Goal: Task Accomplishment & Management: Complete application form

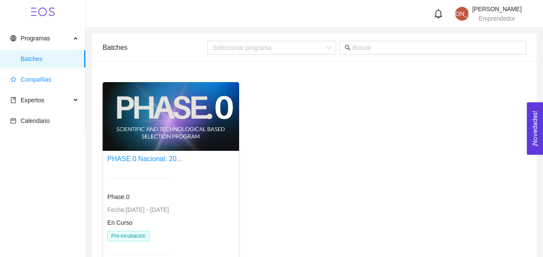
click at [52, 75] on span "Compañías" at bounding box center [44, 79] width 68 height 17
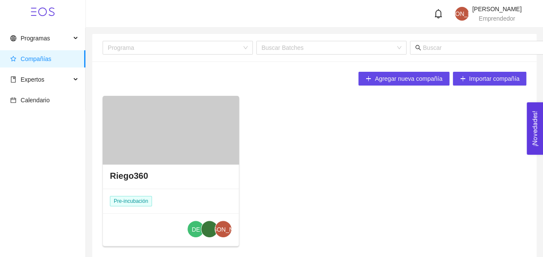
click at [143, 180] on h4 "Riego360" at bounding box center [129, 175] width 38 height 12
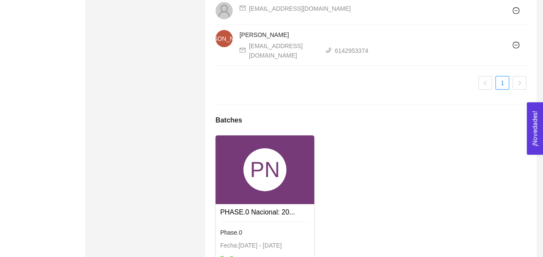
scroll to position [1348, 0]
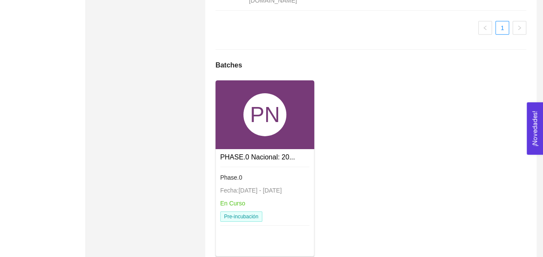
click at [261, 153] on link "PHASE.0 Nacional: 20..." at bounding box center [257, 156] width 75 height 7
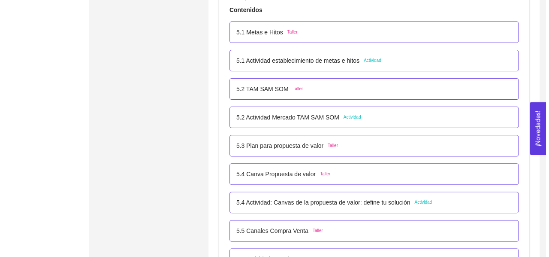
scroll to position [1605, 0]
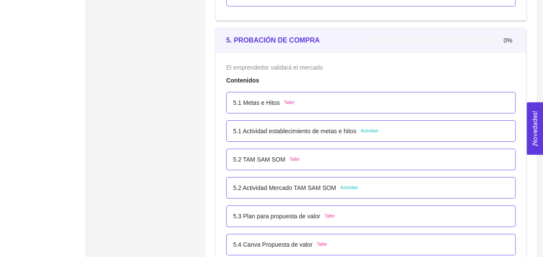
click at [298, 100] on div "5.1 Metas e Hitos Taller" at bounding box center [370, 102] width 275 height 9
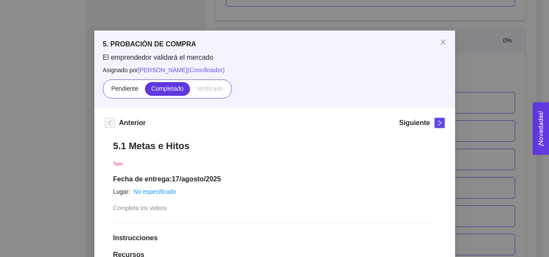
scroll to position [0, 0]
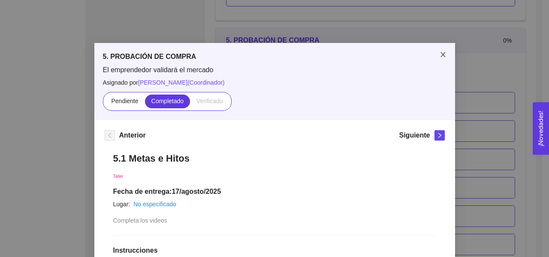
click at [441, 54] on icon "close" at bounding box center [443, 54] width 5 height 5
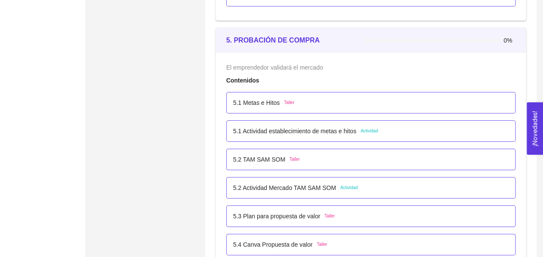
click at [264, 127] on p "5.1 Actividad establecimiento de metas e hitos" at bounding box center [294, 130] width 123 height 9
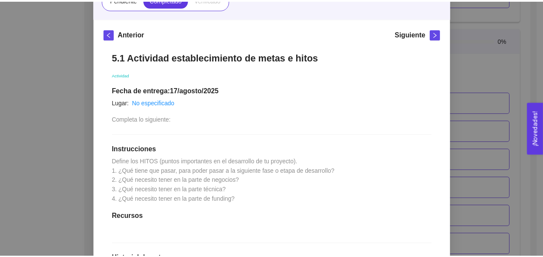
scroll to position [86, 0]
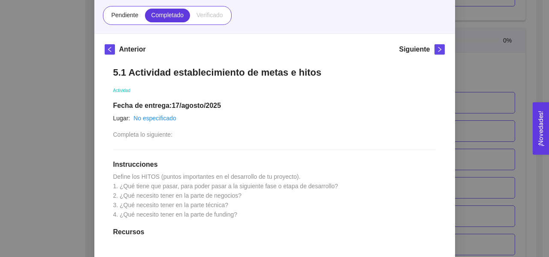
click at [464, 61] on div "5. PROBACIÓN DE COMPRA El emprendedor validará el mercado Asignado por [PERSON_…" at bounding box center [274, 128] width 549 height 257
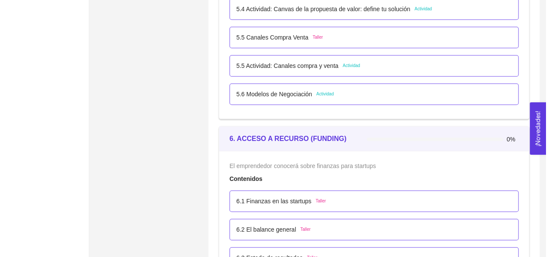
scroll to position [1906, 0]
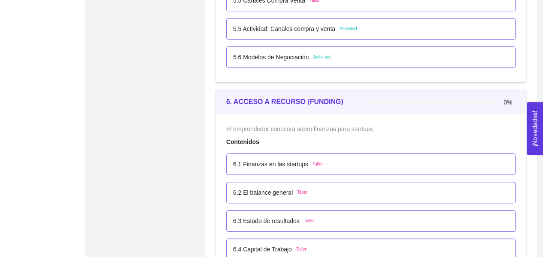
click at [358, 161] on div "6.1 Finanzas en las startups Taller" at bounding box center [370, 163] width 275 height 9
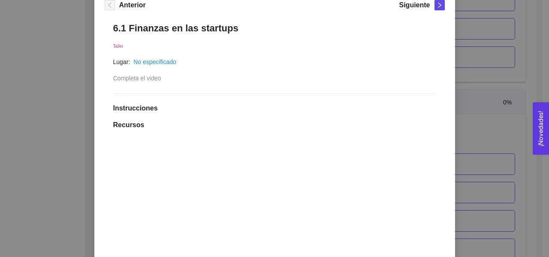
scroll to position [104, 0]
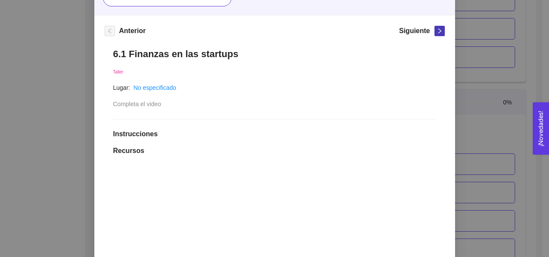
click at [437, 30] on icon "right" at bounding box center [440, 31] width 6 height 6
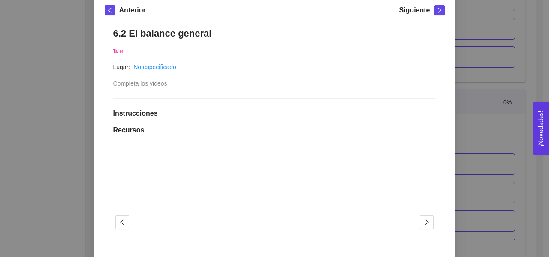
scroll to position [75, 0]
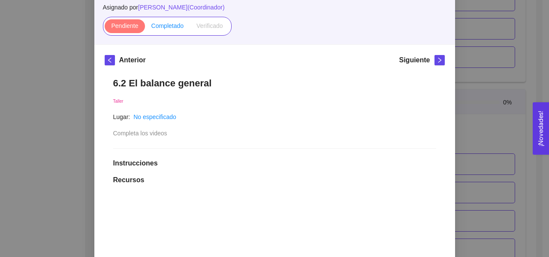
click at [161, 26] on span "Completado" at bounding box center [167, 25] width 33 height 7
click at [145, 28] on input "Completado" at bounding box center [145, 28] width 0 height 0
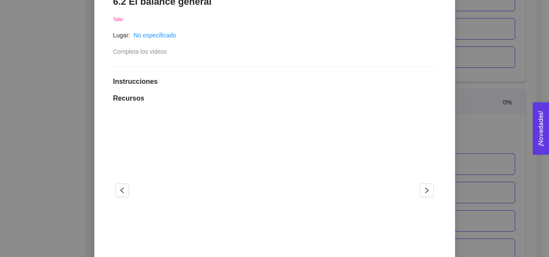
scroll to position [28, 0]
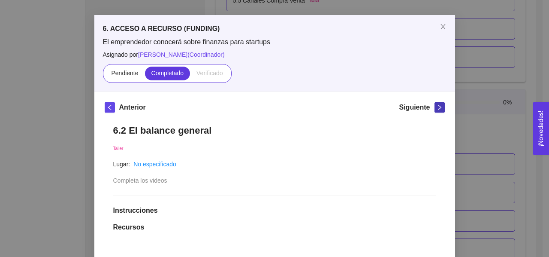
click at [437, 109] on icon "right" at bounding box center [440, 107] width 6 height 6
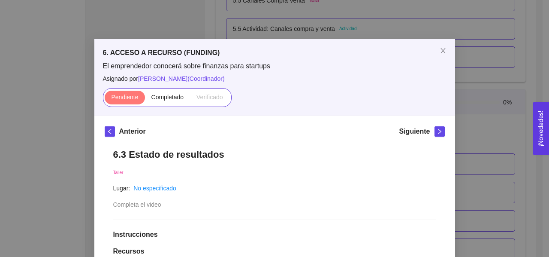
scroll to position [0, 0]
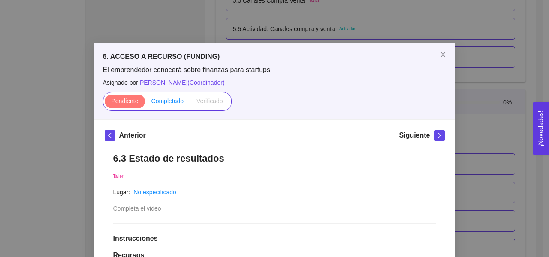
click at [160, 103] on span "Completado" at bounding box center [167, 100] width 33 height 7
click at [145, 103] on input "Completado" at bounding box center [145, 103] width 0 height 0
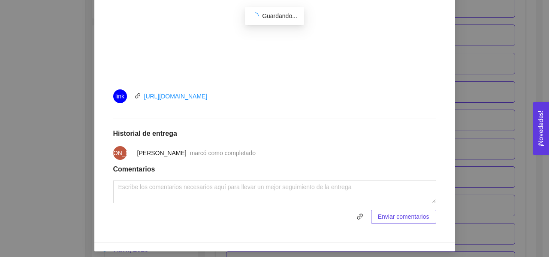
scroll to position [214, 0]
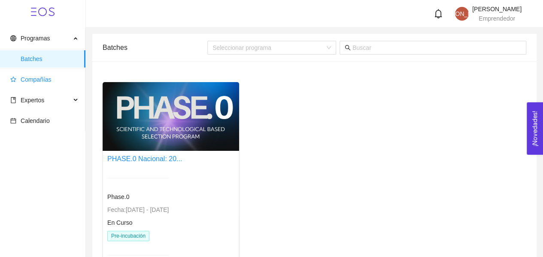
click at [39, 83] on span "Compañías" at bounding box center [36, 79] width 31 height 7
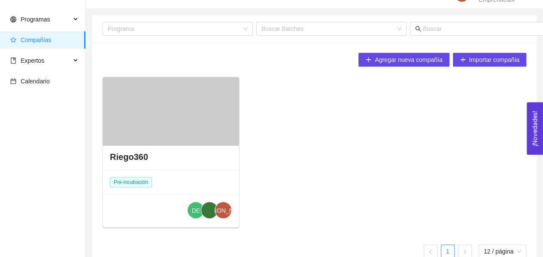
scroll to position [37, 0]
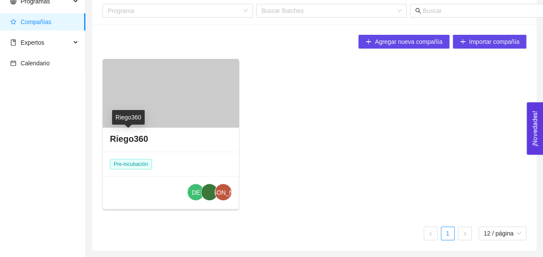
click at [129, 140] on h4 "Riego360" at bounding box center [129, 139] width 38 height 12
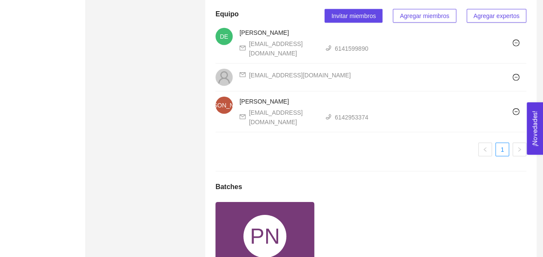
scroll to position [1348, 0]
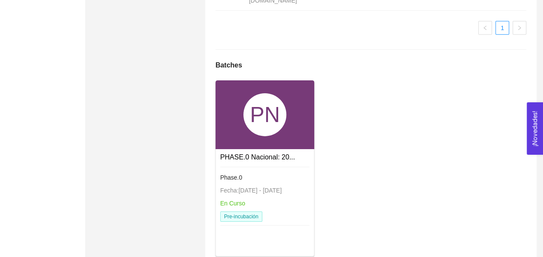
click at [283, 149] on div "PHASE.0 Nacional: 20... Phase.0 Fecha: 24/01/2024 - 31/12/2026 En Curso Pre-inc…" at bounding box center [265, 189] width 98 height 81
click at [235, 153] on link "PHASE.0 Nacional: 20..." at bounding box center [257, 156] width 75 height 7
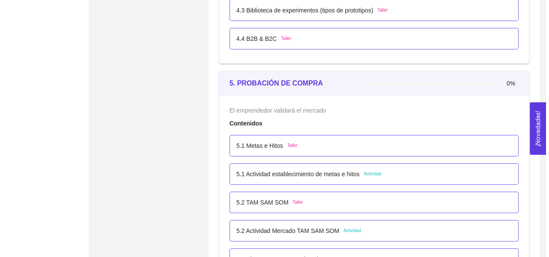
scroll to position [1648, 0]
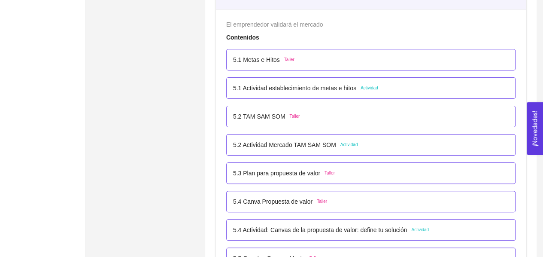
click at [314, 57] on div "5.1 Metas e Hitos Taller" at bounding box center [370, 59] width 275 height 9
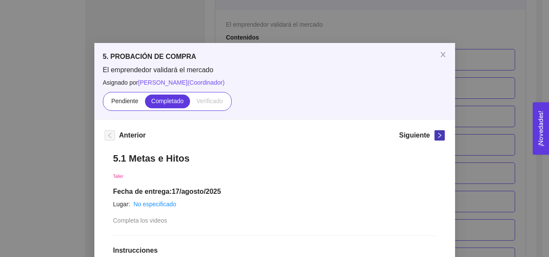
click at [437, 136] on icon "right" at bounding box center [440, 135] width 6 height 6
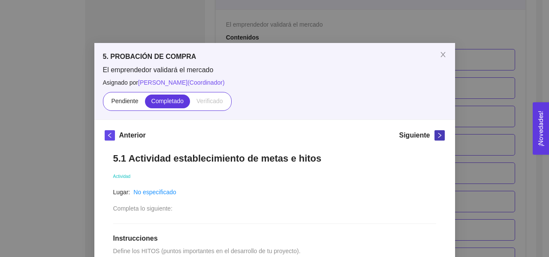
click at [437, 136] on icon "right" at bounding box center [440, 135] width 6 height 6
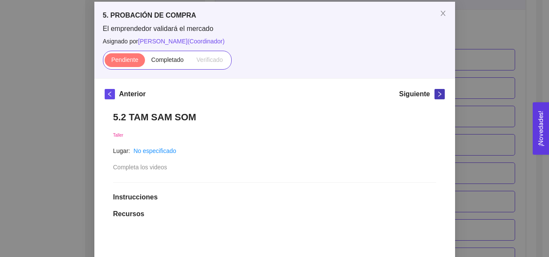
scroll to position [32, 0]
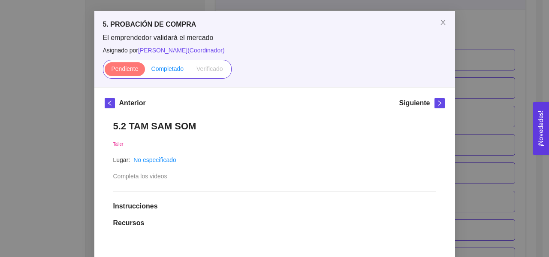
click at [172, 69] on span "Completado" at bounding box center [167, 68] width 33 height 7
click at [145, 71] on input "Completado" at bounding box center [145, 71] width 0 height 0
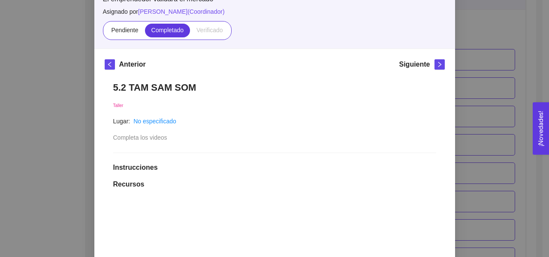
scroll to position [0, 0]
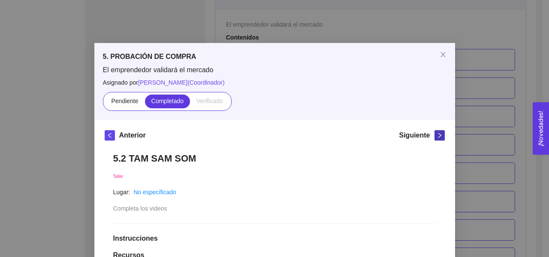
click at [437, 133] on icon "right" at bounding box center [440, 135] width 6 height 6
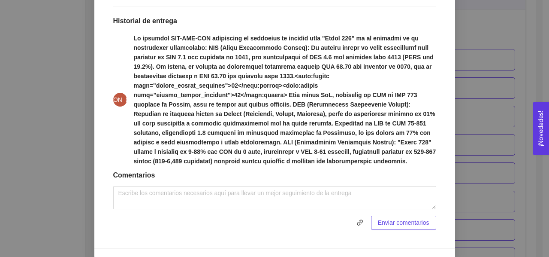
scroll to position [257, 0]
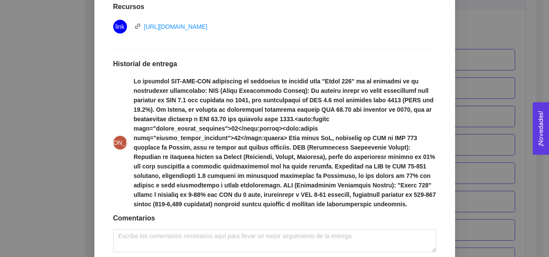
click at [291, 115] on strong at bounding box center [285, 143] width 302 height 130
drag, startPoint x: 291, startPoint y: 115, endPoint x: 305, endPoint y: 122, distance: 15.3
click at [305, 122] on span at bounding box center [285, 142] width 302 height 132
click at [229, 120] on strong at bounding box center [285, 143] width 302 height 130
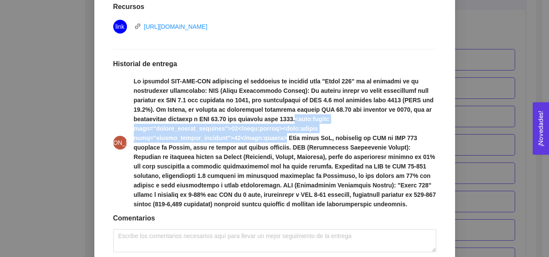
drag, startPoint x: 209, startPoint y: 117, endPoint x: 264, endPoint y: 129, distance: 55.8
click at [264, 129] on strong at bounding box center [285, 143] width 302 height 130
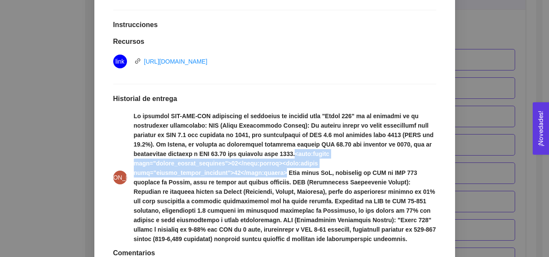
scroll to position [214, 0]
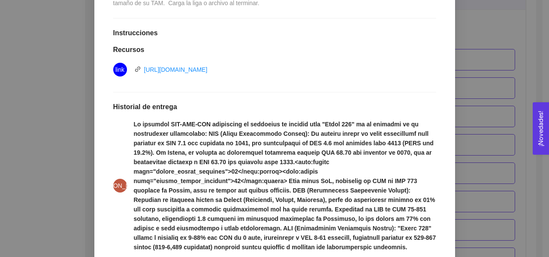
click at [247, 134] on strong at bounding box center [285, 186] width 302 height 130
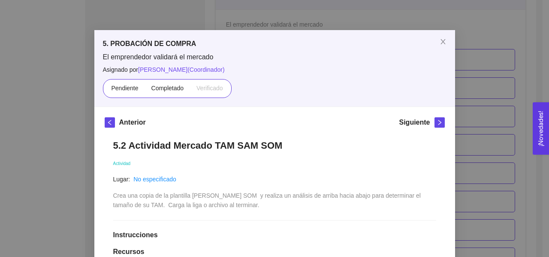
scroll to position [0, 0]
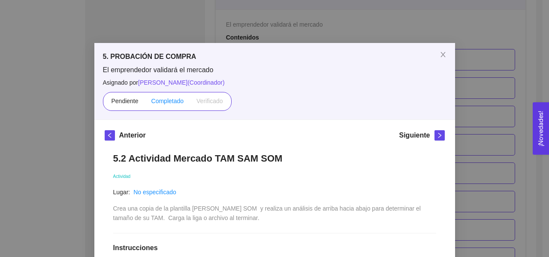
click at [157, 100] on span "Completado" at bounding box center [167, 100] width 33 height 7
click at [145, 103] on input "Completado" at bounding box center [145, 103] width 0 height 0
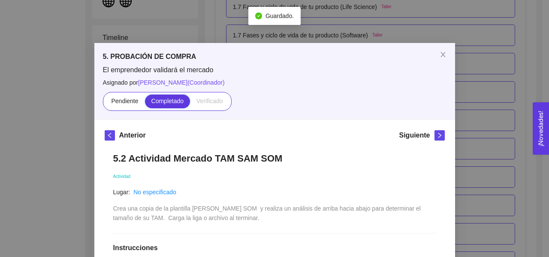
scroll to position [1648, 0]
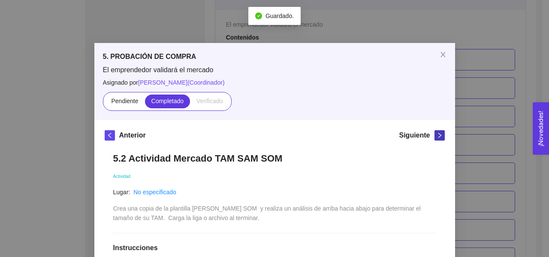
click at [437, 135] on icon "right" at bounding box center [440, 135] width 6 height 6
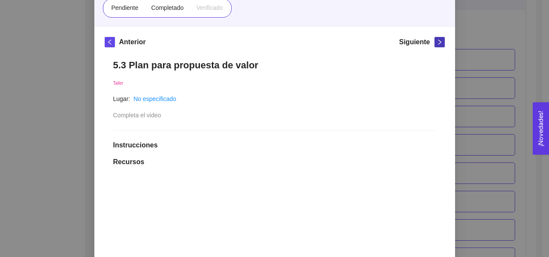
scroll to position [43, 0]
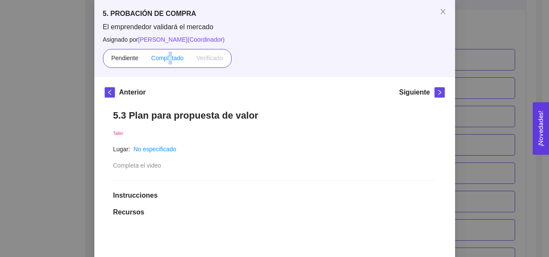
click at [167, 55] on span "Completado" at bounding box center [167, 57] width 33 height 7
click at [151, 57] on span "Completado" at bounding box center [167, 57] width 33 height 7
click at [145, 60] on input "Completado" at bounding box center [145, 60] width 0 height 0
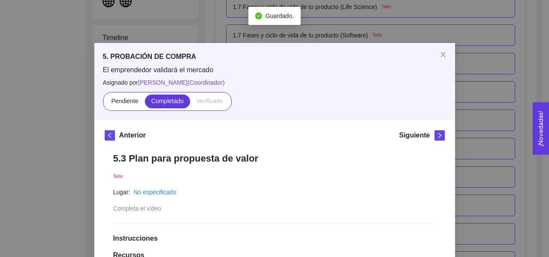
scroll to position [1648, 0]
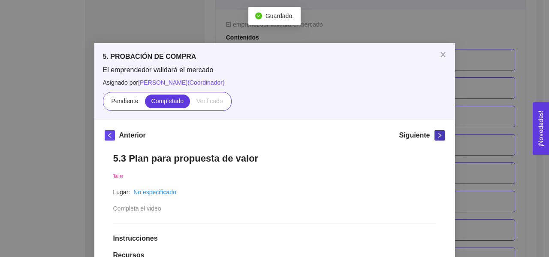
click at [437, 134] on icon "right" at bounding box center [440, 135] width 6 height 6
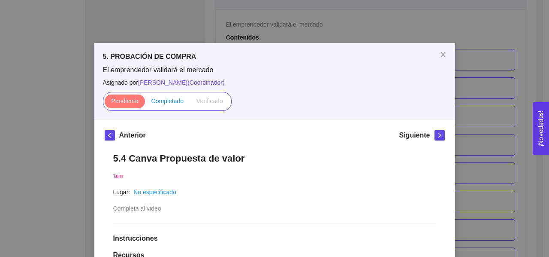
click at [163, 99] on span "Completado" at bounding box center [167, 100] width 33 height 7
click at [145, 103] on input "Completado" at bounding box center [145, 103] width 0 height 0
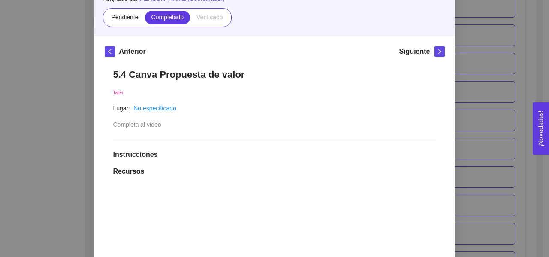
scroll to position [47, 0]
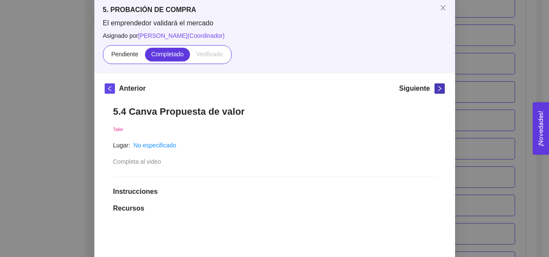
click at [435, 91] on button "button" at bounding box center [440, 88] width 10 height 10
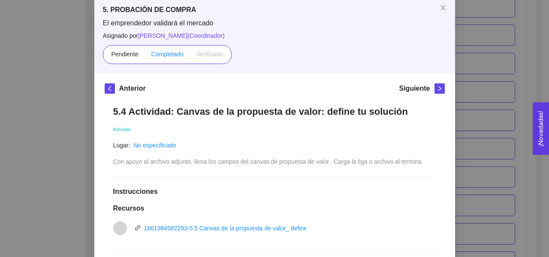
click at [167, 53] on span "Completado" at bounding box center [167, 54] width 33 height 7
click at [145, 56] on input "Completado" at bounding box center [145, 56] width 0 height 0
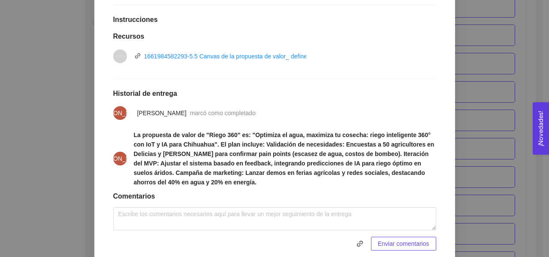
scroll to position [133, 0]
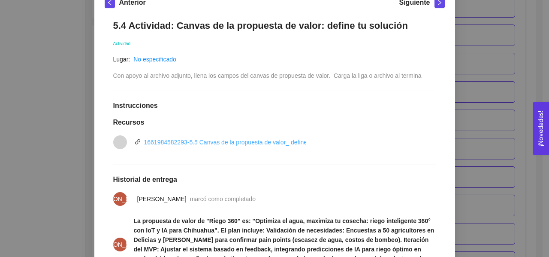
click at [245, 139] on link "1661984582293-5.5 Canvas de la propuesta de valor_ define tu solución.pptx" at bounding box center [247, 142] width 207 height 7
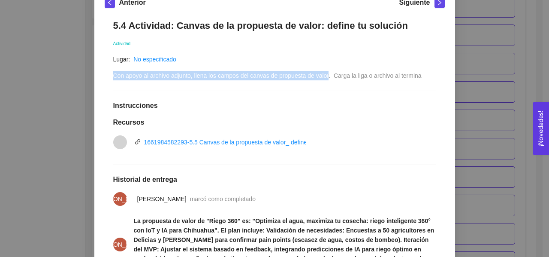
drag, startPoint x: 323, startPoint y: 75, endPoint x: 110, endPoint y: 75, distance: 213.2
click at [113, 75] on span "Con apoyo al archivo adjunto, llena los campos del canvas de propuesta de valor…" at bounding box center [267, 75] width 308 height 7
copy span "Con apoyo al archivo adjunto, llena los campos del canvas de propuesta de valor"
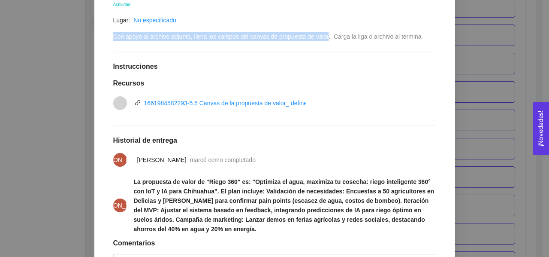
scroll to position [249, 0]
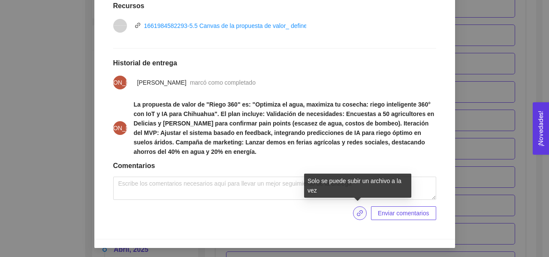
click at [358, 211] on icon "link" at bounding box center [359, 212] width 7 height 7
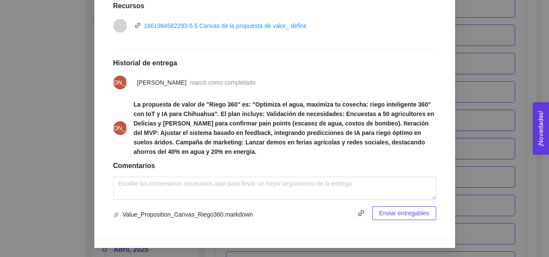
click at [408, 211] on span "Enviar entregables" at bounding box center [404, 212] width 50 height 9
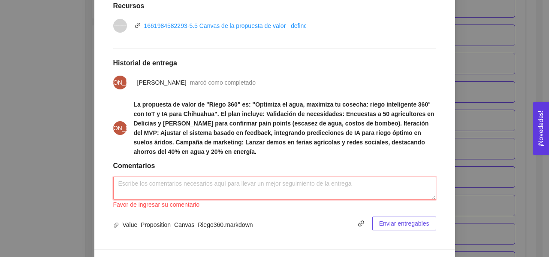
click at [305, 183] on textarea at bounding box center [274, 187] width 323 height 23
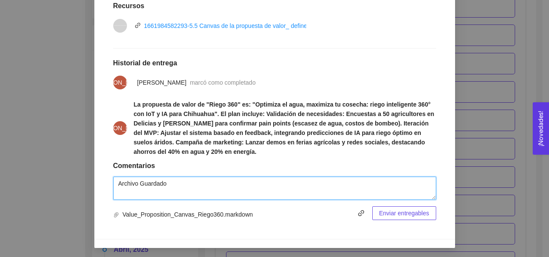
type textarea "Archivo Guardado"
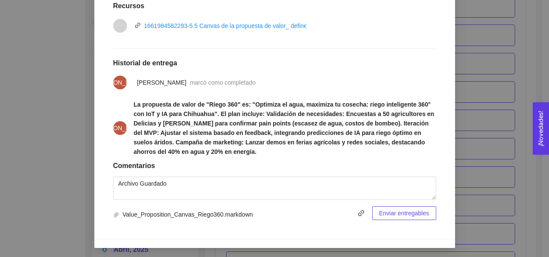
click at [401, 212] on span "Enviar entregables" at bounding box center [404, 212] width 50 height 9
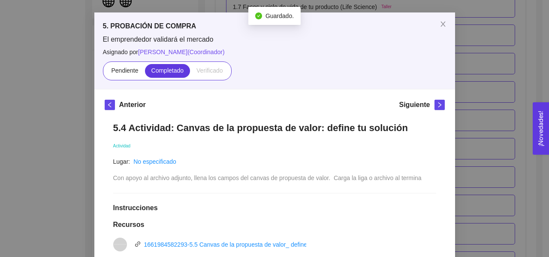
scroll to position [0, 0]
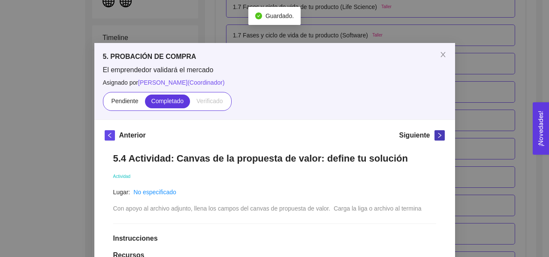
click at [437, 135] on icon "right" at bounding box center [440, 135] width 6 height 6
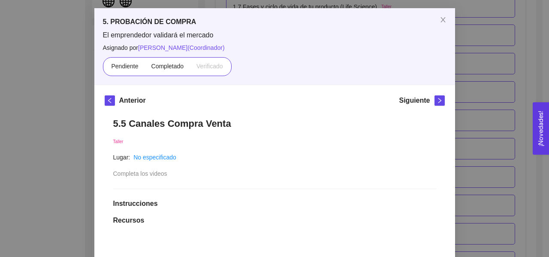
scroll to position [43, 0]
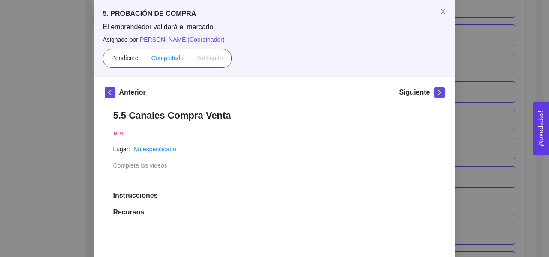
click at [168, 54] on span "Completado" at bounding box center [167, 57] width 33 height 7
click at [145, 60] on input "Completado" at bounding box center [145, 60] width 0 height 0
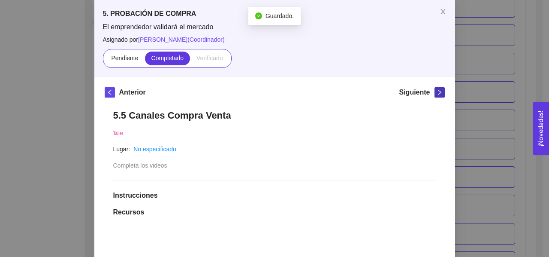
click at [437, 90] on icon "right" at bounding box center [440, 92] width 6 height 6
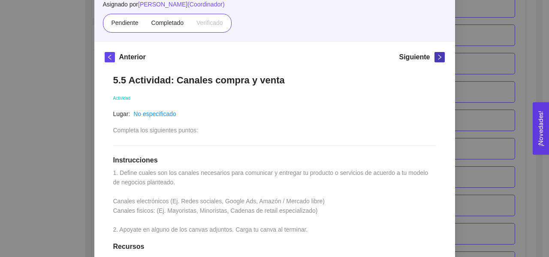
scroll to position [0, 0]
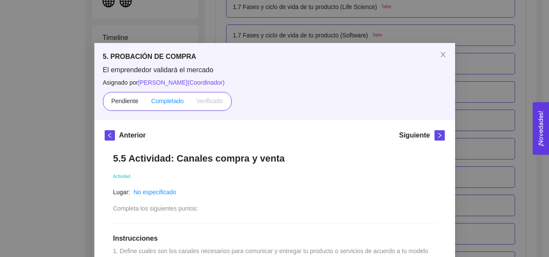
click at [165, 101] on span "Completado" at bounding box center [167, 100] width 33 height 7
click at [145, 103] on input "Completado" at bounding box center [145, 103] width 0 height 0
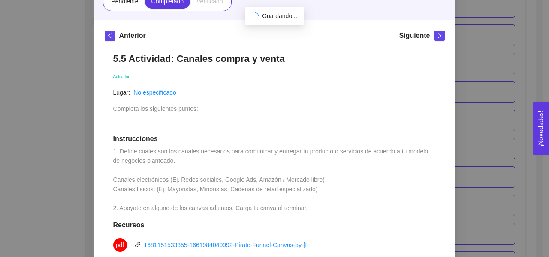
scroll to position [129, 0]
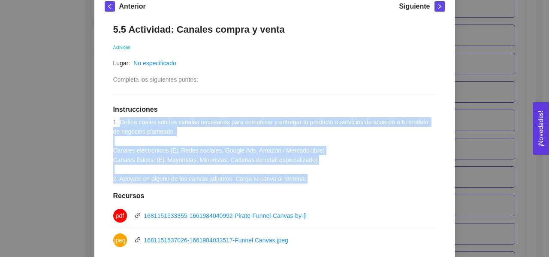
drag, startPoint x: 116, startPoint y: 121, endPoint x: 302, endPoint y: 183, distance: 196.0
click at [302, 183] on div "5.5 Actividad: Canales compra y venta Actividad Lugar: No especificado Completa…" at bounding box center [275, 224] width 340 height 418
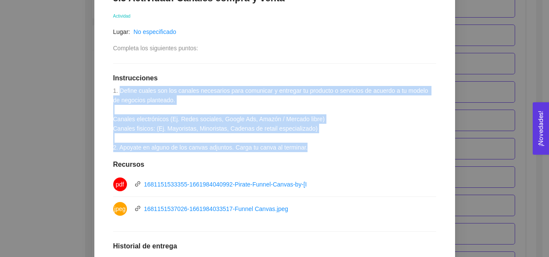
scroll to position [172, 0]
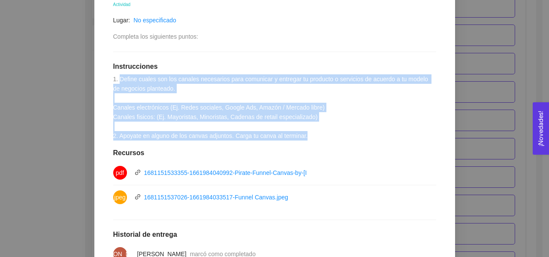
copy span "Define cuales son los canales necesarios para comunicar y entregar tu producto …"
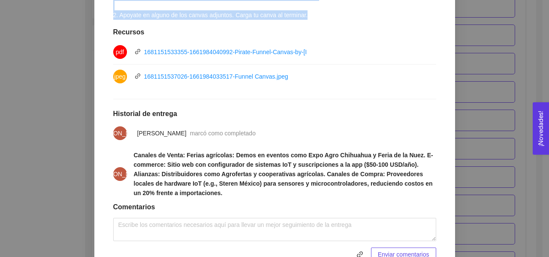
scroll to position [333, 0]
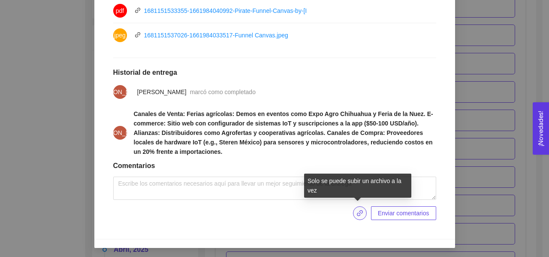
click at [359, 211] on icon "link" at bounding box center [359, 212] width 7 height 7
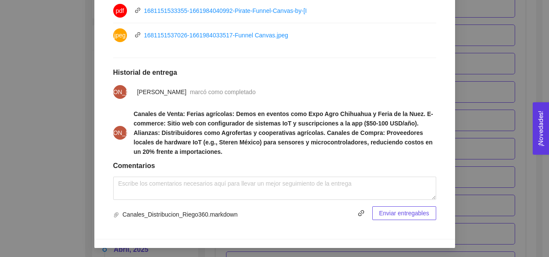
click at [405, 212] on span "Enviar entregables" at bounding box center [404, 212] width 50 height 9
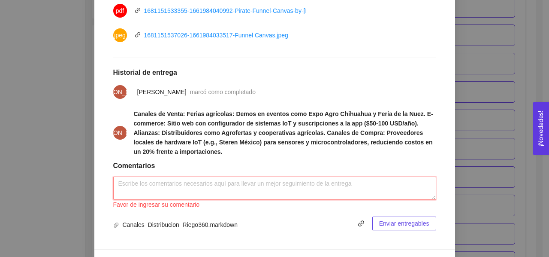
click at [317, 181] on textarea at bounding box center [274, 187] width 323 height 23
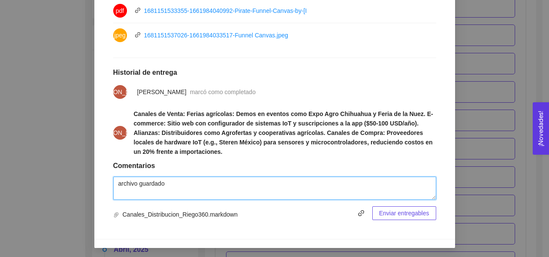
type textarea "archivo guardado"
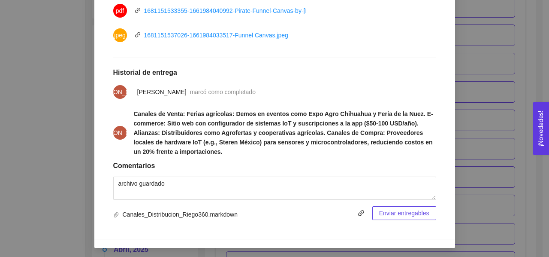
click at [412, 213] on span "Enviar entregables" at bounding box center [404, 212] width 50 height 9
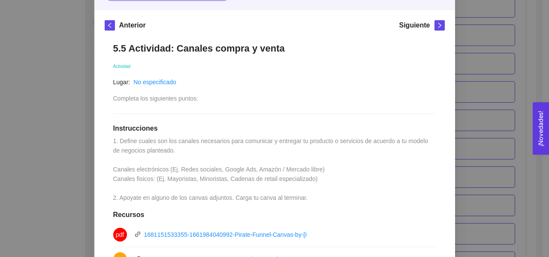
scroll to position [0, 0]
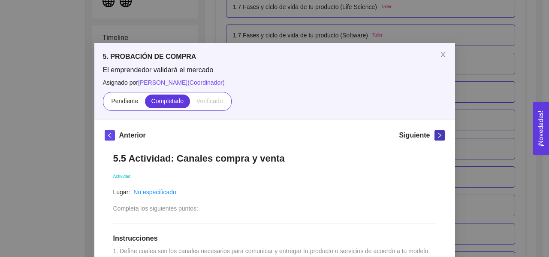
click at [438, 136] on icon "right" at bounding box center [440, 135] width 6 height 6
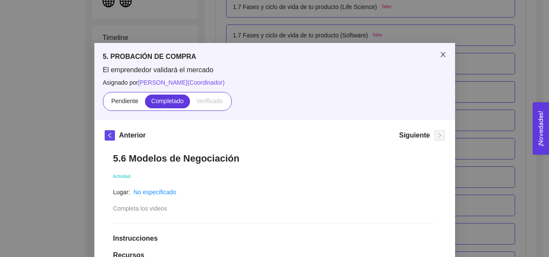
click at [441, 54] on icon "close" at bounding box center [443, 54] width 7 height 7
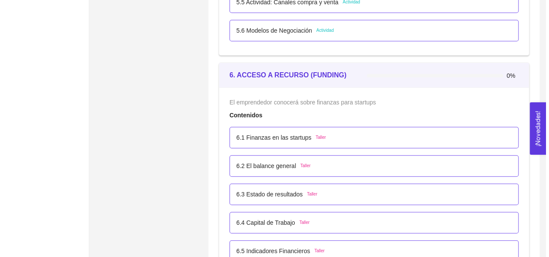
scroll to position [1930, 0]
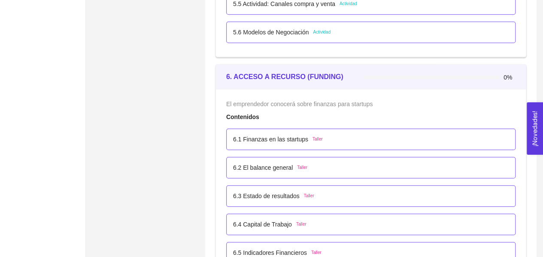
click at [340, 134] on div "6.1 Finanzas en las startups Taller" at bounding box center [370, 138] width 275 height 9
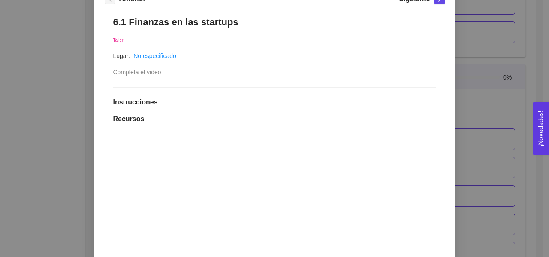
scroll to position [43, 0]
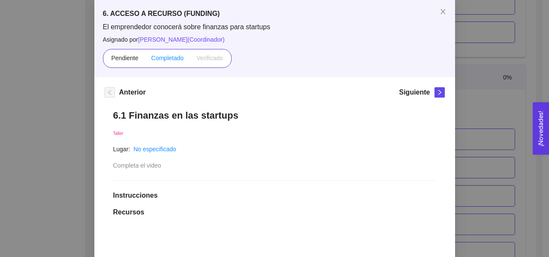
click at [160, 57] on span "Completado" at bounding box center [167, 57] width 33 height 7
click at [145, 60] on input "Completado" at bounding box center [145, 60] width 0 height 0
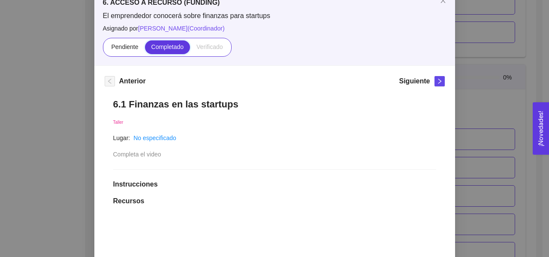
scroll to position [42, 0]
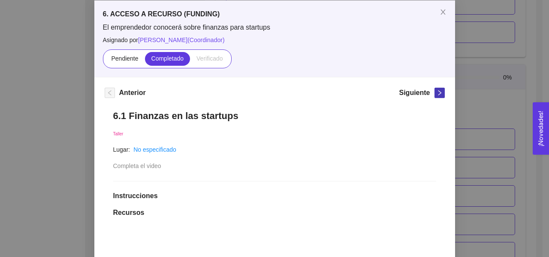
click at [437, 92] on icon "right" at bounding box center [440, 93] width 6 height 6
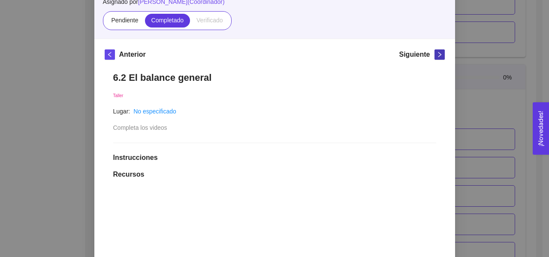
scroll to position [128, 0]
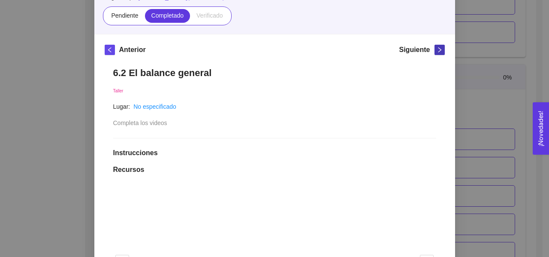
click at [439, 48] on span "right" at bounding box center [439, 50] width 9 height 6
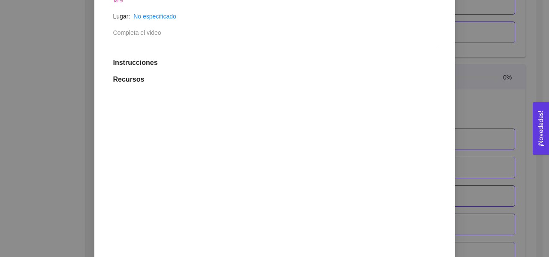
scroll to position [90, 0]
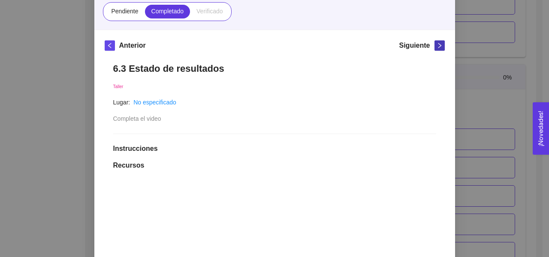
click at [437, 47] on icon "right" at bounding box center [440, 45] width 6 height 6
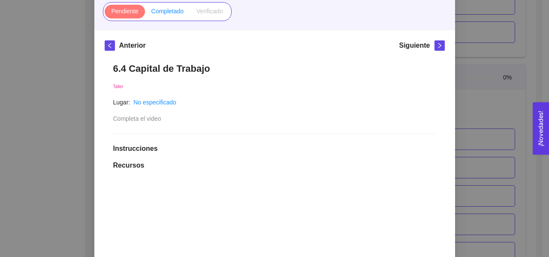
click at [166, 11] on span "Completado" at bounding box center [167, 11] width 33 height 7
click at [145, 13] on input "Completado" at bounding box center [145, 13] width 0 height 0
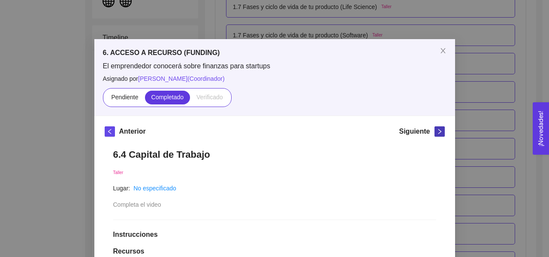
click at [437, 131] on icon "right" at bounding box center [440, 131] width 6 height 6
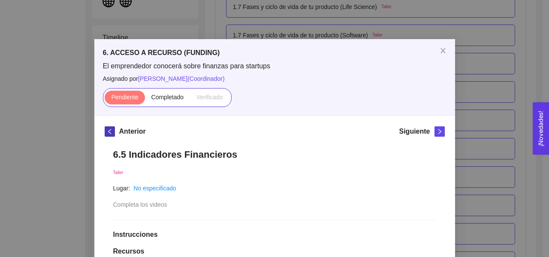
click at [108, 129] on icon "left" at bounding box center [109, 131] width 3 height 5
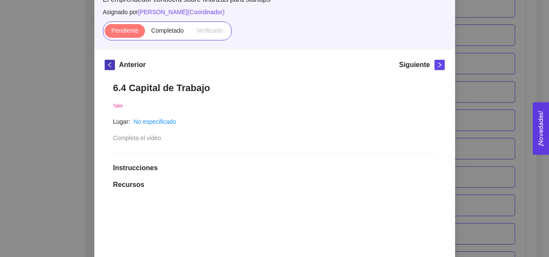
scroll to position [47, 0]
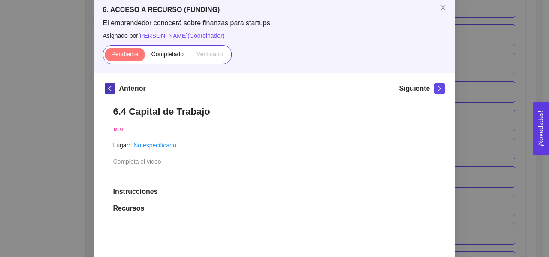
click at [108, 90] on icon "left" at bounding box center [110, 88] width 6 height 6
click at [109, 90] on icon "left" at bounding box center [110, 88] width 6 height 6
click at [108, 90] on icon "left" at bounding box center [110, 88] width 6 height 6
click at [167, 57] on span "Completado" at bounding box center [167, 54] width 33 height 7
click at [145, 56] on input "Completado" at bounding box center [145, 56] width 0 height 0
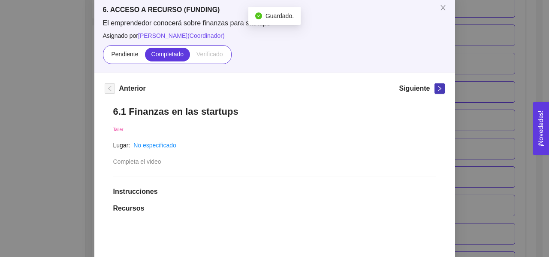
click at [437, 90] on icon "right" at bounding box center [440, 88] width 6 height 6
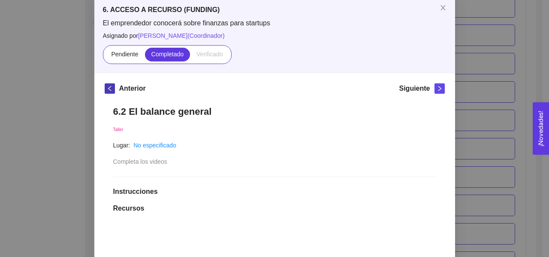
click at [108, 86] on icon "left" at bounding box center [110, 88] width 6 height 6
click at [437, 90] on icon "right" at bounding box center [440, 88] width 6 height 6
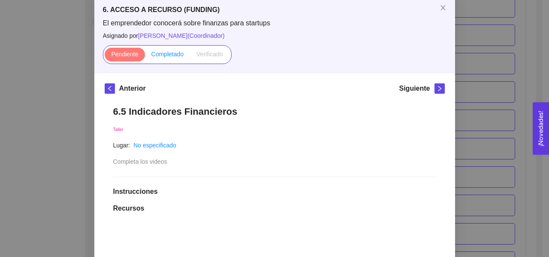
click at [170, 51] on span "Completado" at bounding box center [167, 54] width 33 height 7
click at [145, 56] on input "Completado" at bounding box center [145, 56] width 0 height 0
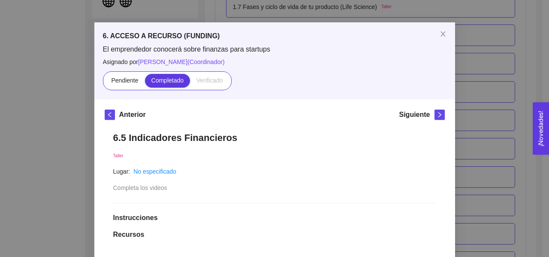
scroll to position [0, 0]
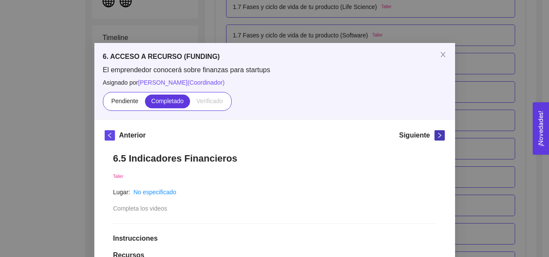
click at [437, 135] on icon "right" at bounding box center [440, 135] width 6 height 6
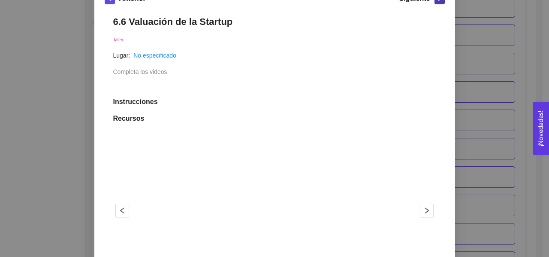
scroll to position [43, 0]
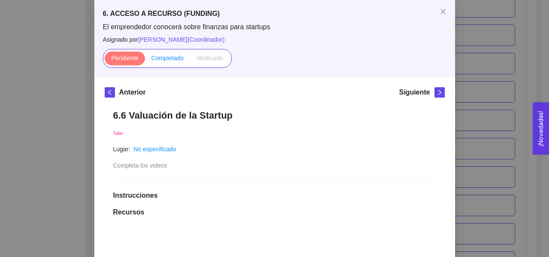
click at [166, 58] on span "Completado" at bounding box center [167, 57] width 33 height 7
click at [145, 60] on input "Completado" at bounding box center [145, 60] width 0 height 0
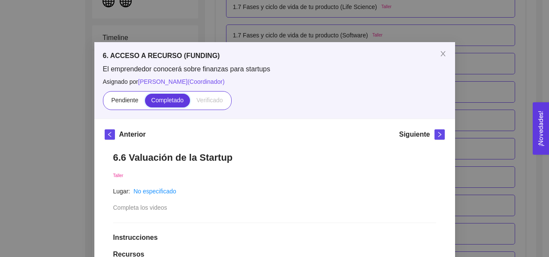
scroll to position [0, 0]
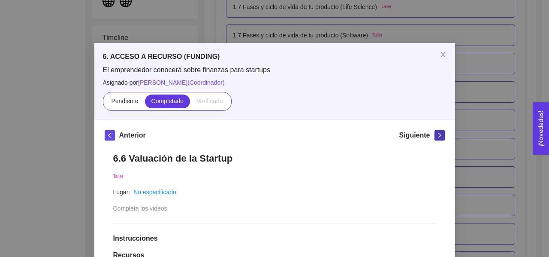
click at [438, 136] on icon "right" at bounding box center [440, 135] width 6 height 6
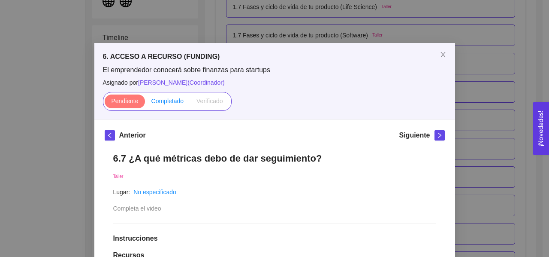
click at [166, 103] on span "Completado" at bounding box center [167, 100] width 33 height 7
click at [145, 103] on input "Completado" at bounding box center [145, 103] width 0 height 0
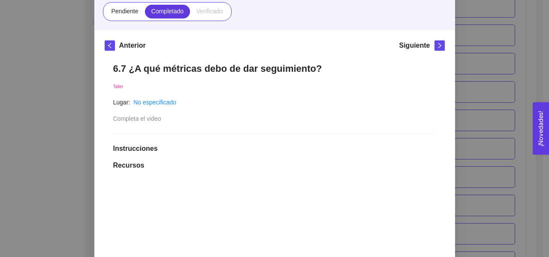
scroll to position [4, 0]
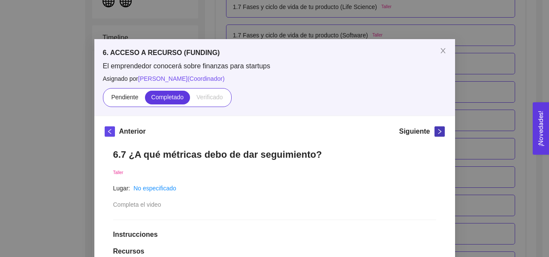
click at [437, 131] on icon "right" at bounding box center [440, 131] width 6 height 6
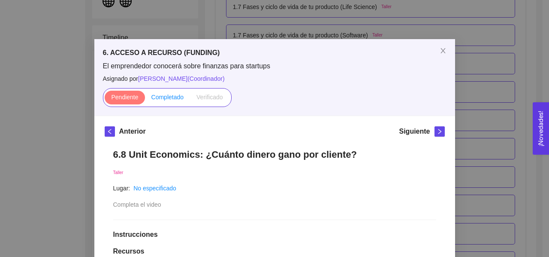
click at [167, 97] on span "Completado" at bounding box center [167, 97] width 33 height 7
click at [145, 99] on input "Completado" at bounding box center [145, 99] width 0 height 0
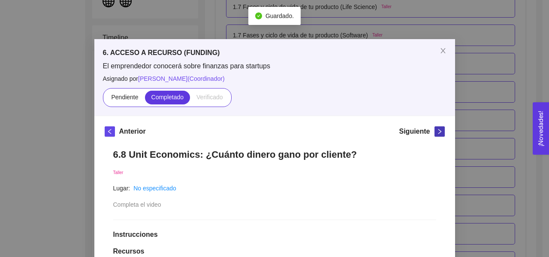
click at [438, 131] on icon "right" at bounding box center [439, 131] width 3 height 5
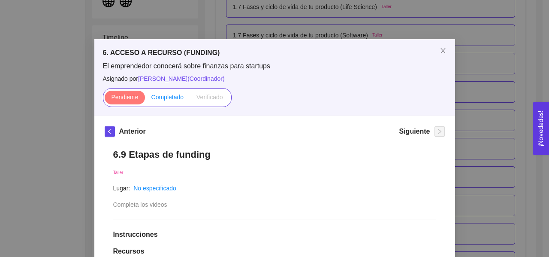
click at [170, 95] on span "Completado" at bounding box center [167, 97] width 33 height 7
click at [145, 99] on input "Completado" at bounding box center [145, 99] width 0 height 0
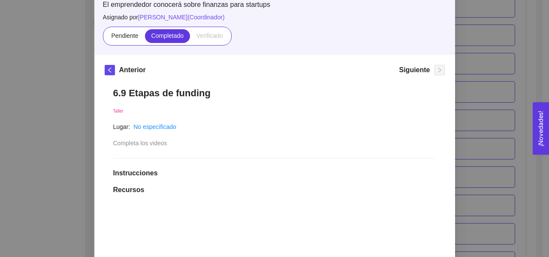
scroll to position [47, 0]
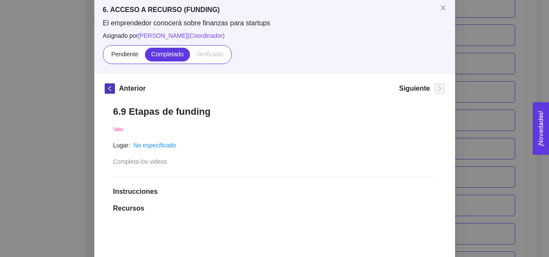
click at [108, 86] on icon "left" at bounding box center [110, 88] width 6 height 6
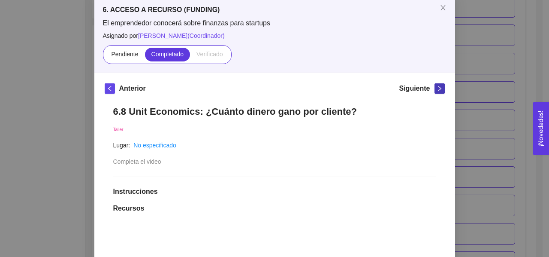
click at [437, 88] on icon "right" at bounding box center [440, 88] width 6 height 6
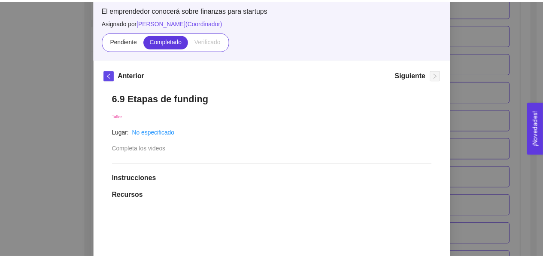
scroll to position [0, 0]
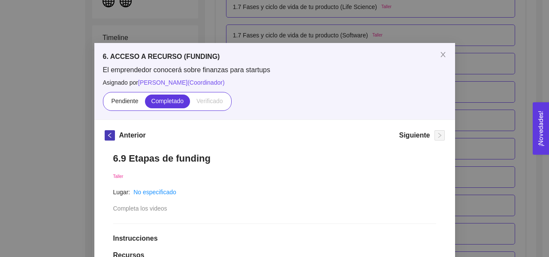
click at [107, 133] on icon "left" at bounding box center [110, 135] width 6 height 6
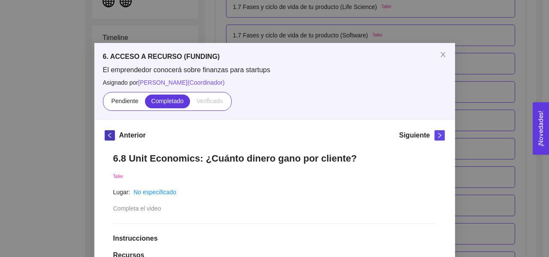
click at [108, 133] on icon "left" at bounding box center [109, 135] width 3 height 5
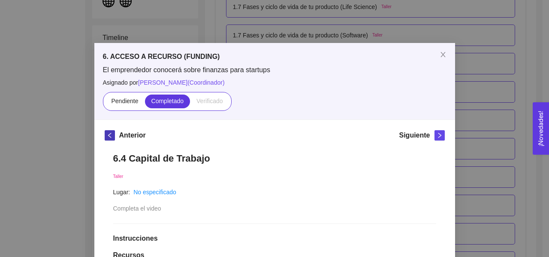
click at [108, 133] on icon "left" at bounding box center [109, 135] width 3 height 5
click at [442, 56] on icon "close" at bounding box center [443, 54] width 7 height 7
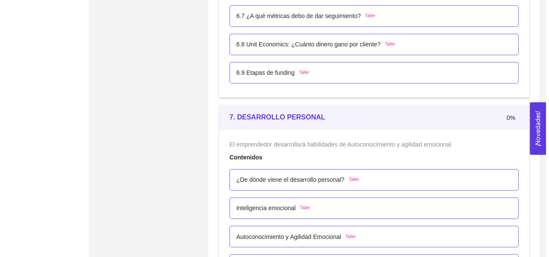
scroll to position [2297, 0]
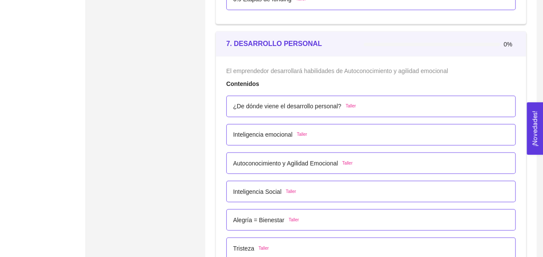
click at [281, 101] on p "¿De dónde viene el desarrollo personal?" at bounding box center [287, 105] width 108 height 9
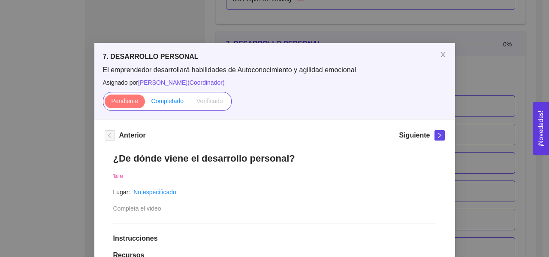
click at [155, 100] on span "Completado" at bounding box center [167, 100] width 33 height 7
click at [145, 103] on input "Completado" at bounding box center [145, 103] width 0 height 0
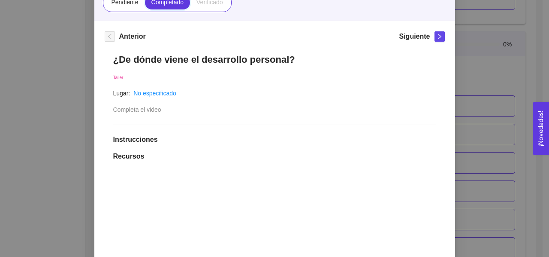
scroll to position [4, 0]
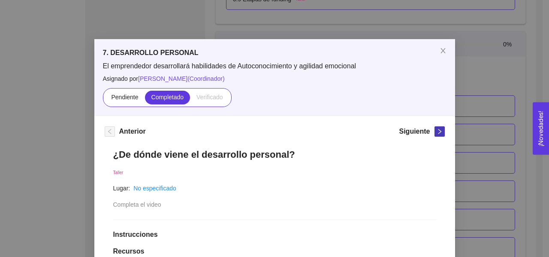
click at [438, 130] on icon "right" at bounding box center [440, 131] width 6 height 6
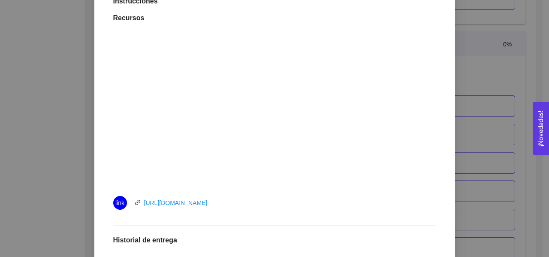
scroll to position [51, 0]
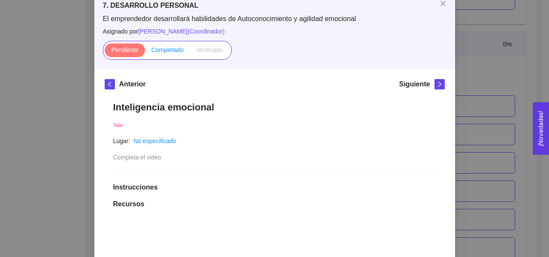
click at [168, 48] on span "Completado" at bounding box center [167, 49] width 33 height 7
click at [145, 52] on input "Completado" at bounding box center [145, 52] width 0 height 0
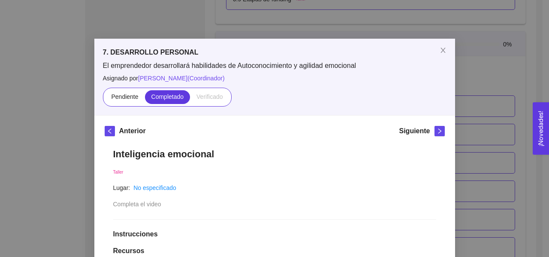
scroll to position [4, 0]
click at [437, 131] on icon "right" at bounding box center [440, 131] width 6 height 6
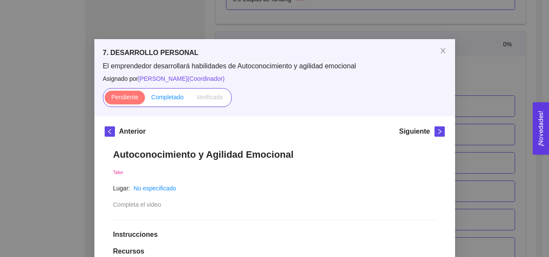
click at [159, 95] on span "Completado" at bounding box center [167, 97] width 33 height 7
click at [145, 99] on input "Completado" at bounding box center [145, 99] width 0 height 0
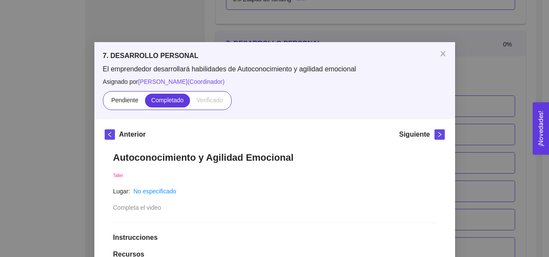
scroll to position [0, 0]
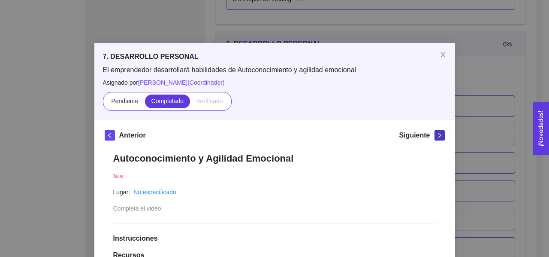
click at [437, 134] on icon "right" at bounding box center [440, 135] width 6 height 6
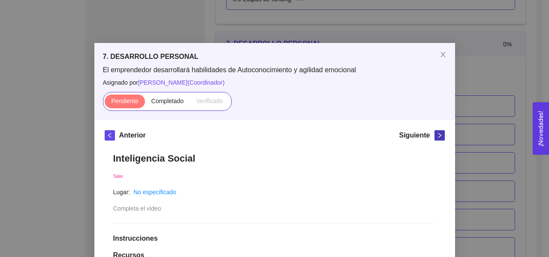
click at [435, 130] on button "button" at bounding box center [440, 135] width 10 height 10
click at [153, 99] on span "Completado" at bounding box center [167, 100] width 33 height 7
click at [145, 103] on input "Completado" at bounding box center [145, 103] width 0 height 0
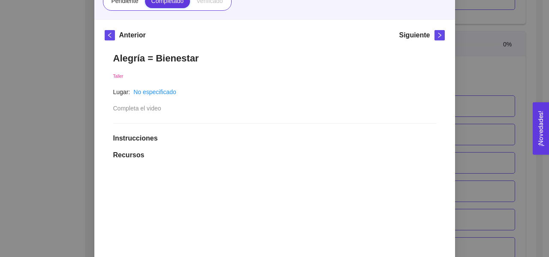
scroll to position [4, 0]
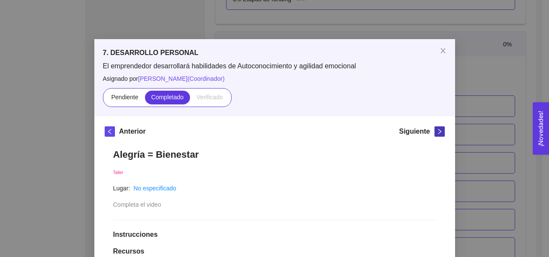
click at [437, 130] on icon "right" at bounding box center [440, 131] width 6 height 6
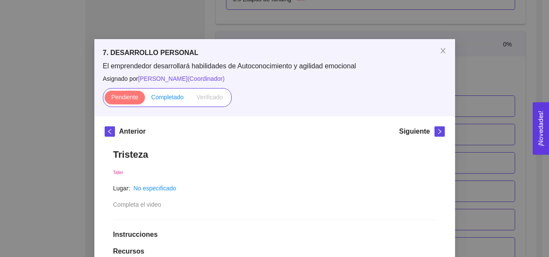
click at [163, 97] on span "Completado" at bounding box center [167, 97] width 33 height 7
click at [145, 99] on input "Completado" at bounding box center [145, 99] width 0 height 0
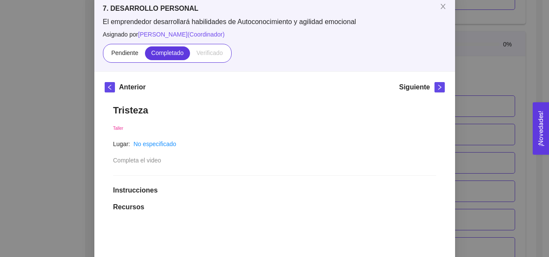
scroll to position [47, 0]
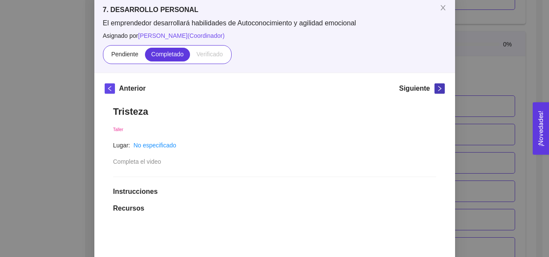
click at [437, 86] on icon "right" at bounding box center [440, 88] width 6 height 6
click at [168, 51] on span "Completado" at bounding box center [167, 54] width 33 height 7
click at [145, 56] on input "Completado" at bounding box center [145, 56] width 0 height 0
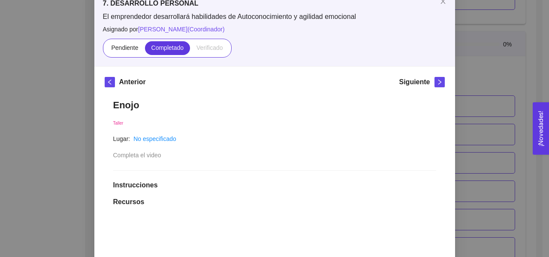
scroll to position [0, 0]
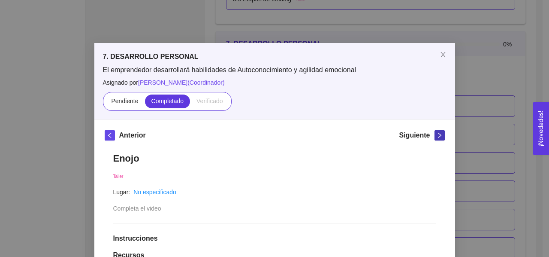
click at [438, 135] on icon "right" at bounding box center [439, 135] width 3 height 5
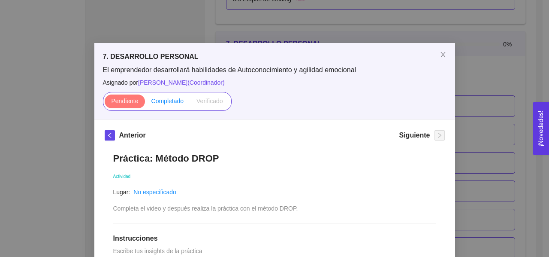
click at [165, 102] on span "Completado" at bounding box center [167, 100] width 33 height 7
click at [145, 103] on input "Completado" at bounding box center [145, 103] width 0 height 0
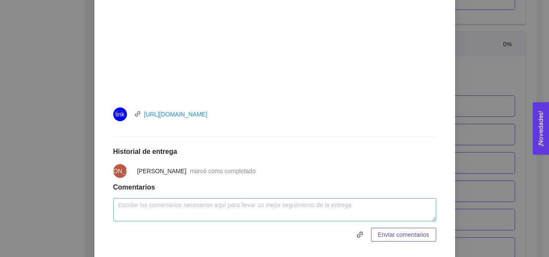
scroll to position [351, 0]
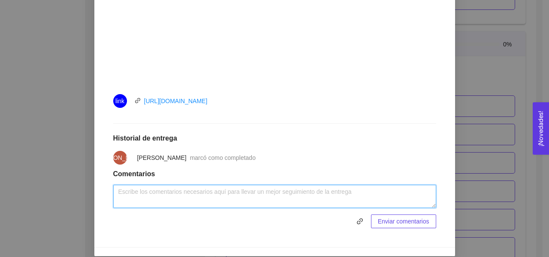
click at [219, 191] on textarea at bounding box center [274, 195] width 323 height 23
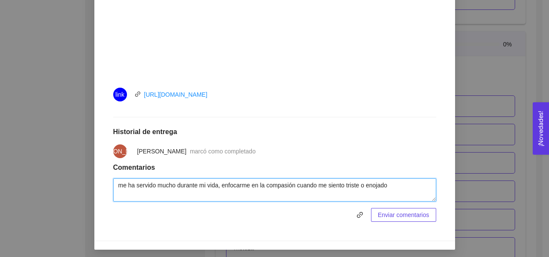
scroll to position [360, 0]
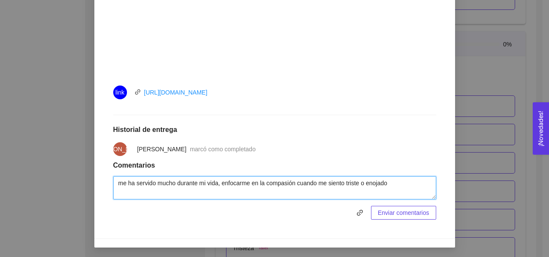
type textarea "me ha servido mucho durante mi vida, enfocarme en la compasión cuando me siento…"
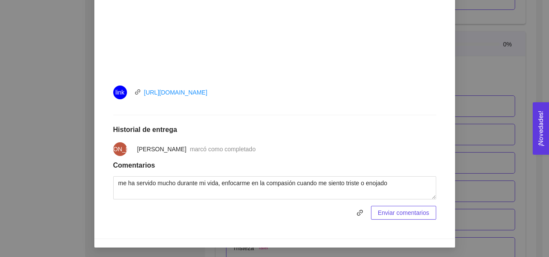
click at [400, 211] on span "Enviar comentarios" at bounding box center [403, 212] width 51 height 9
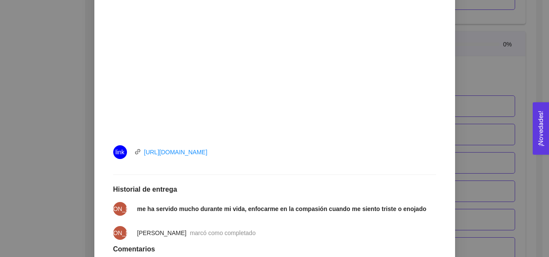
scroll to position [384, 0]
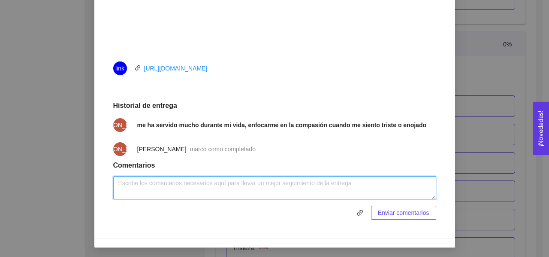
click at [340, 189] on textarea at bounding box center [274, 187] width 323 height 23
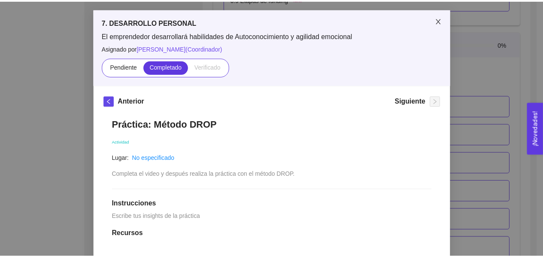
scroll to position [0, 0]
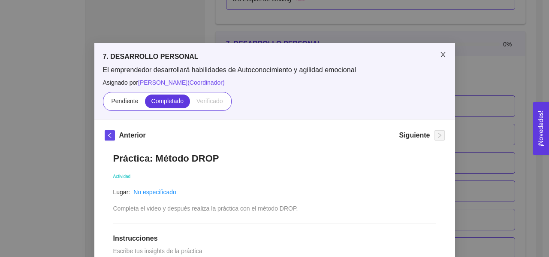
click at [441, 54] on icon "close" at bounding box center [443, 54] width 7 height 7
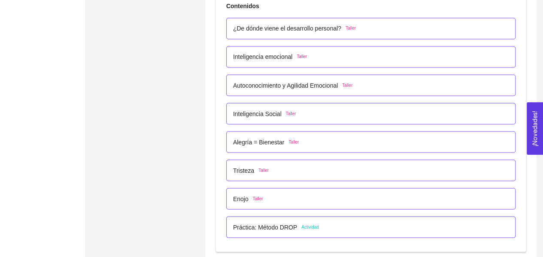
scroll to position [2297, 0]
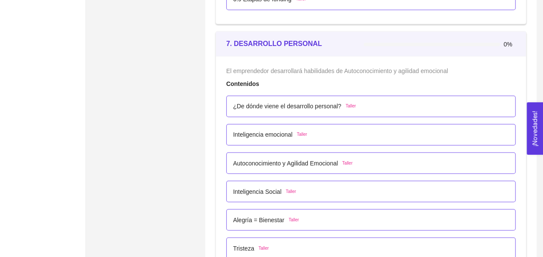
click at [376, 103] on div "¿De dónde viene el desarrollo personal? Taller" at bounding box center [370, 105] width 275 height 9
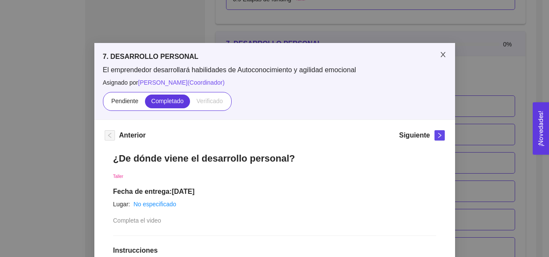
click at [440, 54] on icon "close" at bounding box center [443, 54] width 7 height 7
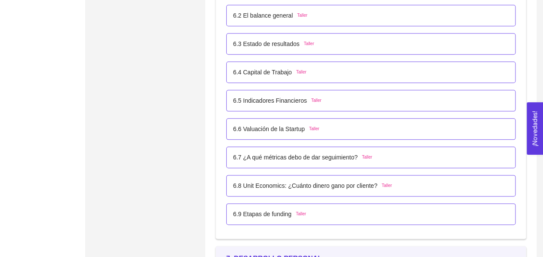
scroll to position [1911, 0]
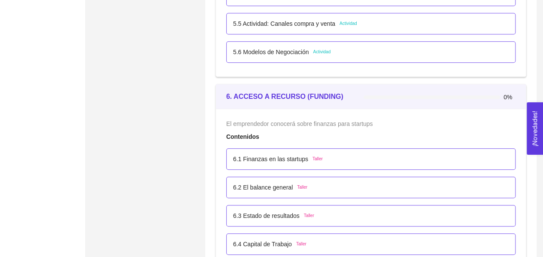
click at [379, 157] on div "6.1 Finanzas en las startups Taller" at bounding box center [370, 158] width 275 height 9
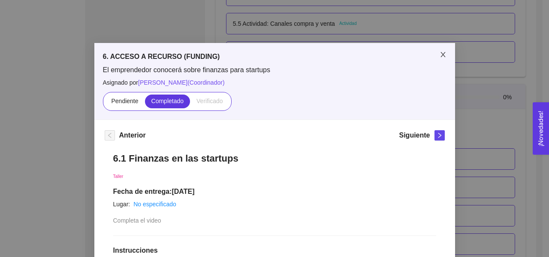
click at [440, 57] on icon "close" at bounding box center [443, 54] width 7 height 7
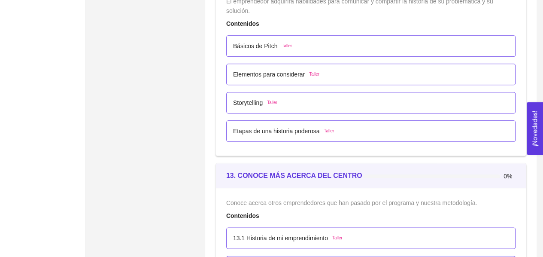
scroll to position [3699, 0]
